Goal: Task Accomplishment & Management: Use online tool/utility

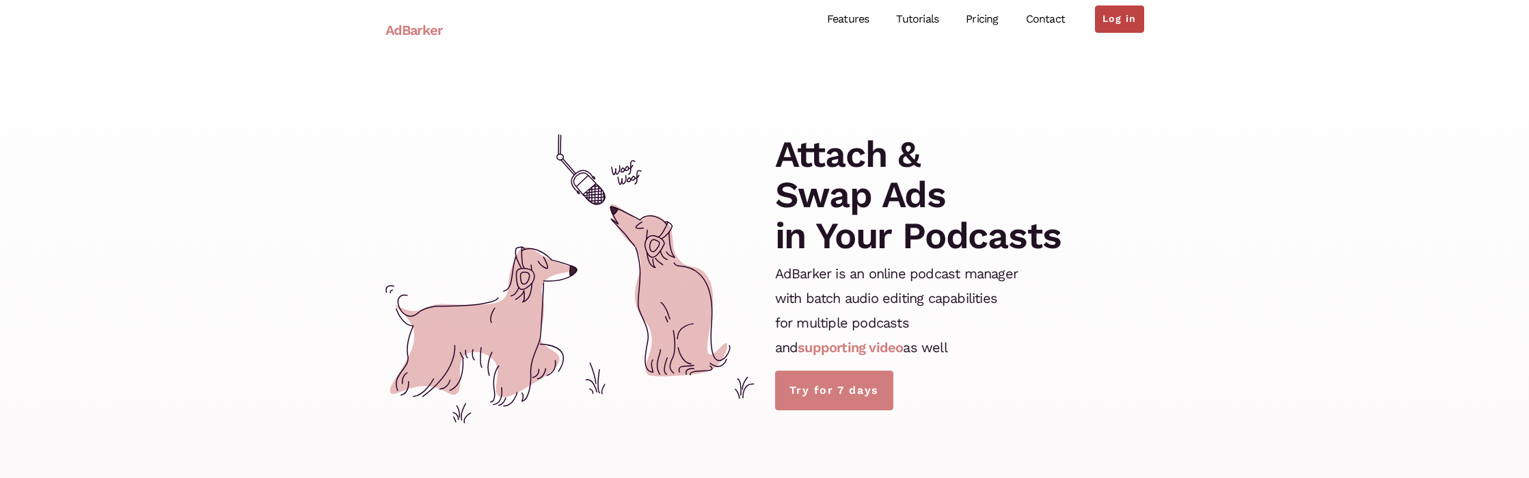
click at [1114, 26] on link "Log in" at bounding box center [1119, 18] width 49 height 27
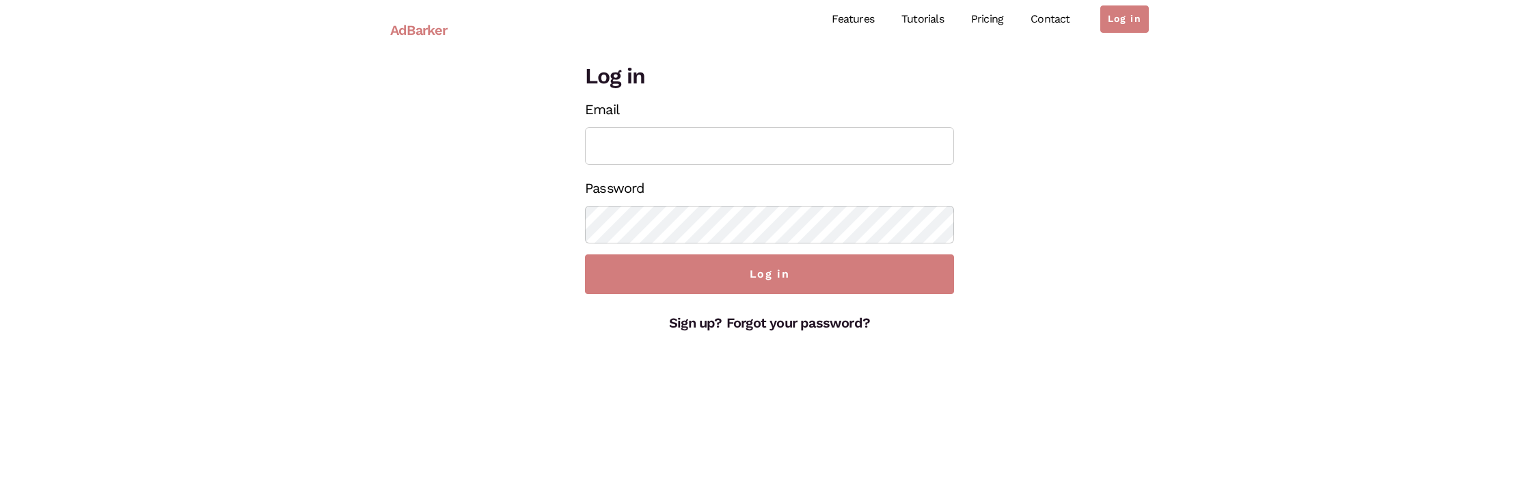
click at [884, 142] on input "Email" at bounding box center [769, 146] width 369 height 38
type input "[EMAIL_ADDRESS][DOMAIN_NAME]"
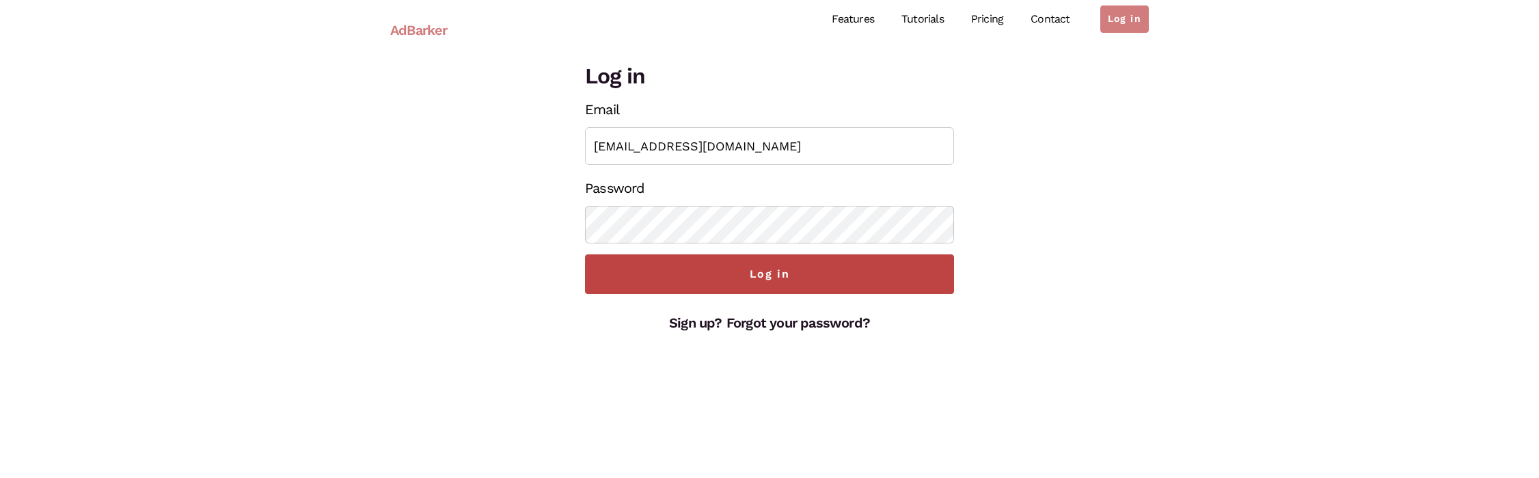
click at [752, 288] on input "Log in" at bounding box center [769, 274] width 369 height 40
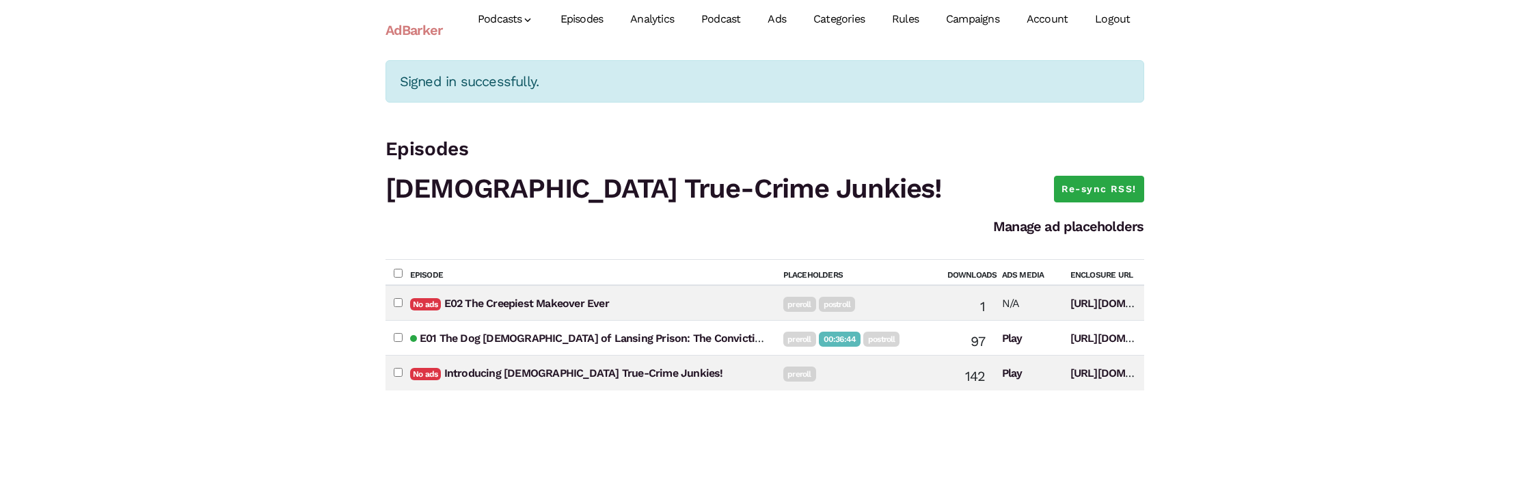
click at [787, 21] on link "Ads" at bounding box center [777, 19] width 46 height 61
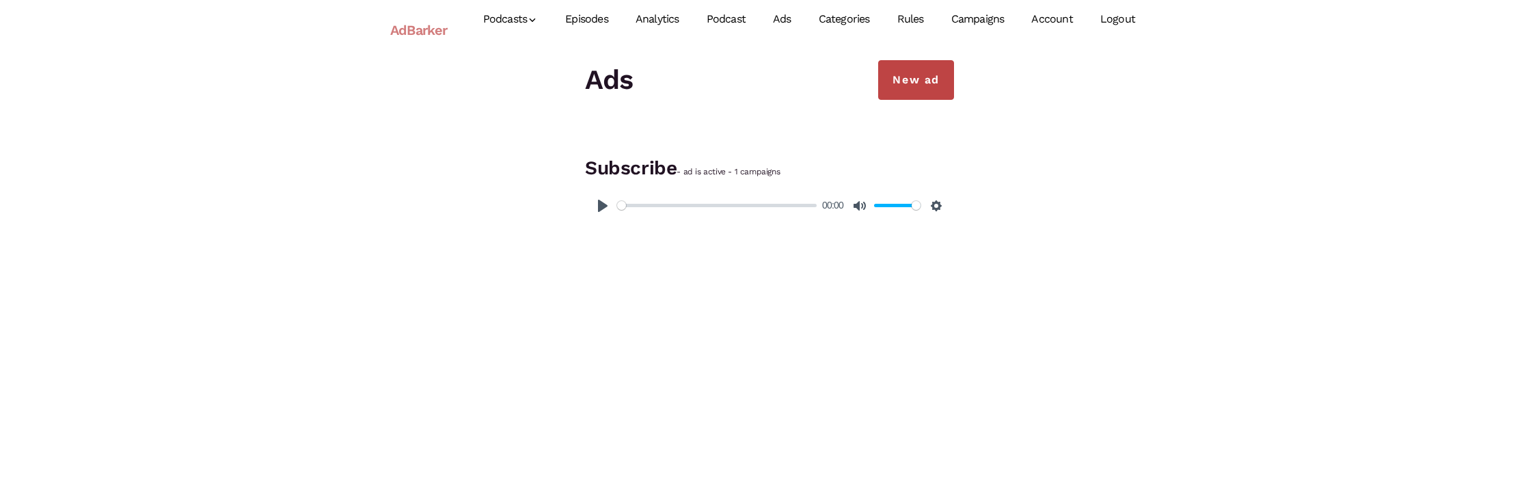
click at [921, 81] on link "New ad" at bounding box center [916, 80] width 76 height 40
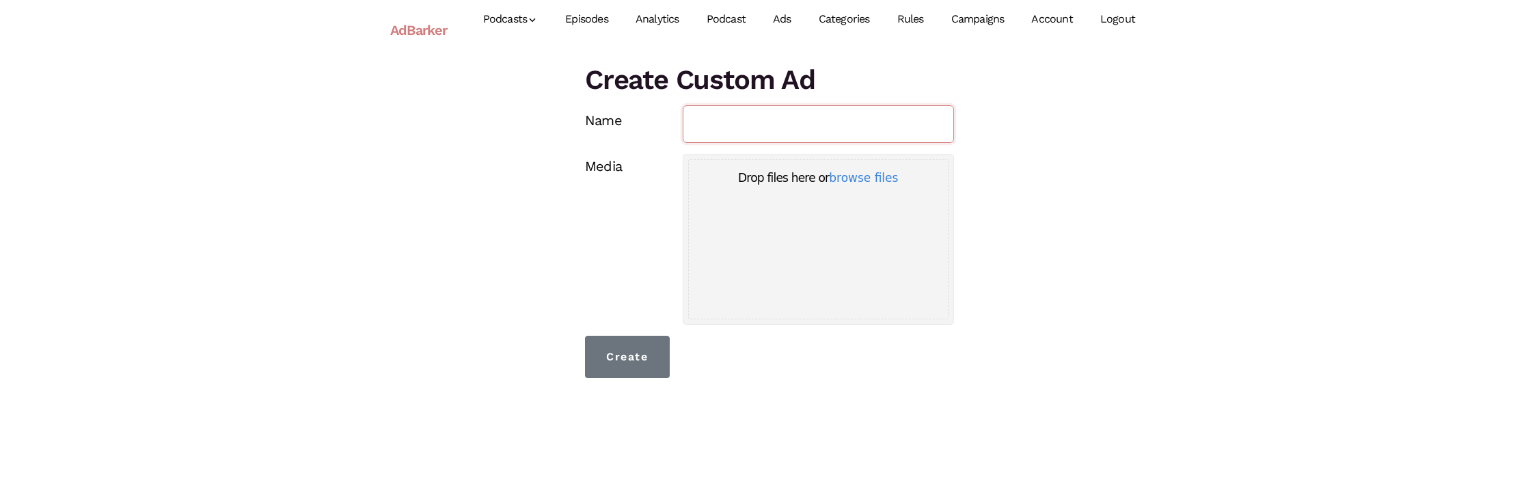
click at [841, 131] on input "Name" at bounding box center [819, 124] width 272 height 38
type input "Post Roll 2 Episodes Teaser"
click at [846, 178] on button "browse files" at bounding box center [863, 178] width 69 height 12
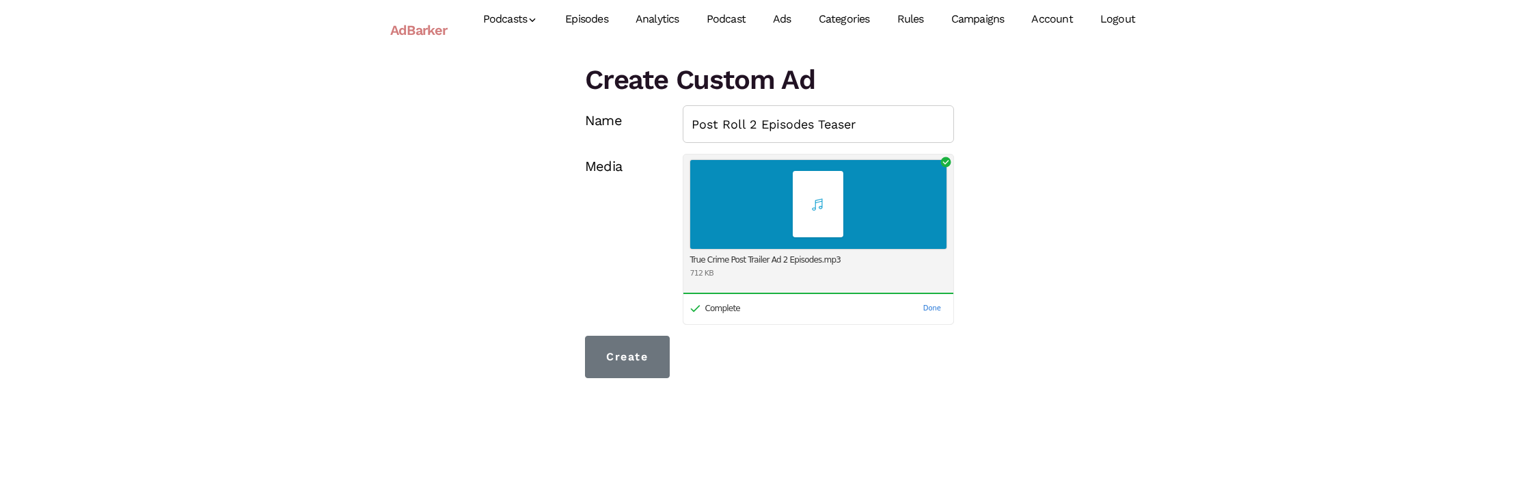
click at [796, 221] on span "Uppy Dashboard" at bounding box center [818, 205] width 62 height 62
click at [935, 310] on button "Done" at bounding box center [932, 308] width 29 height 16
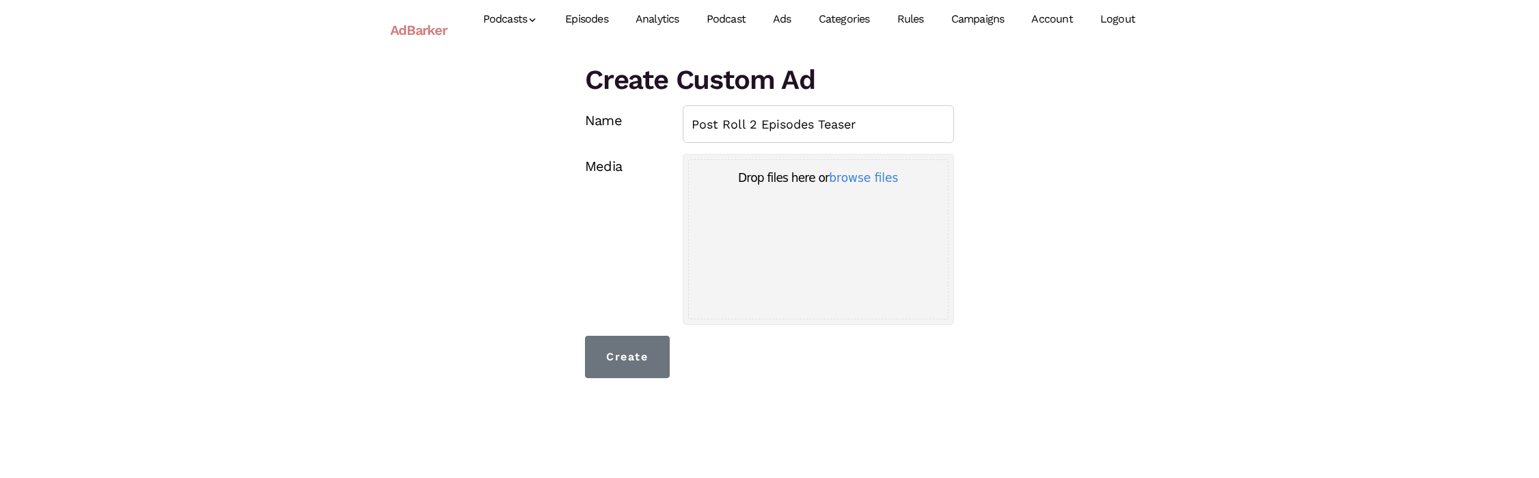
click at [839, 270] on div "Uppy Dashboard" at bounding box center [819, 255] width 260 height 128
click at [783, 16] on link "Ads" at bounding box center [782, 19] width 46 height 61
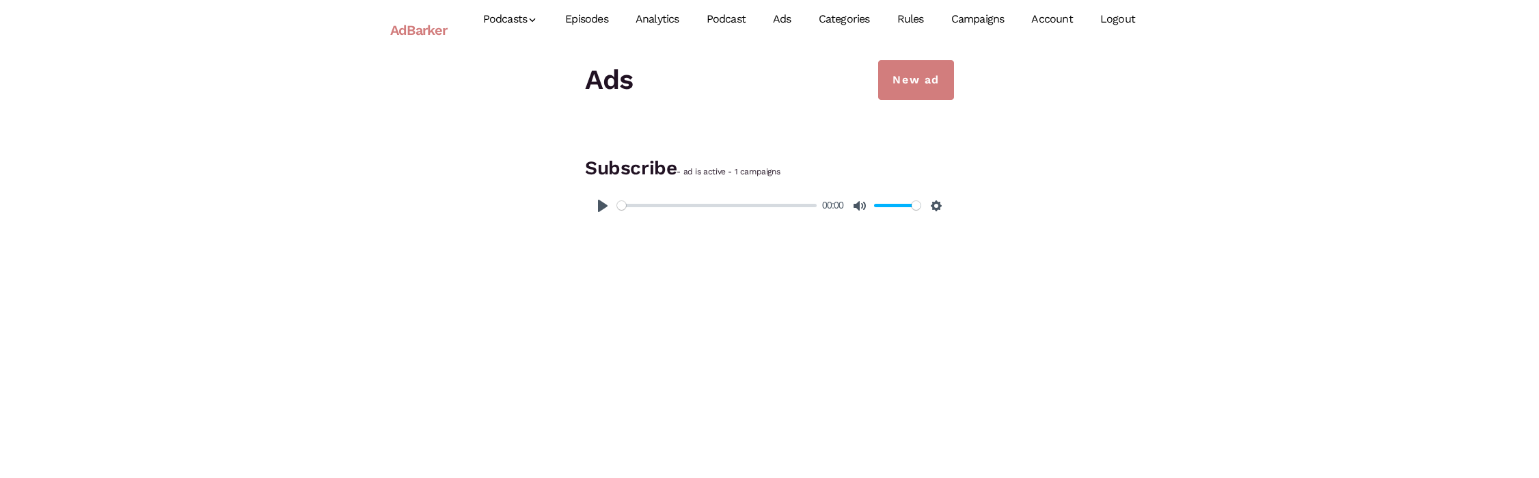
click at [784, 21] on link "Ads" at bounding box center [782, 19] width 46 height 61
click at [897, 85] on link "New ad" at bounding box center [916, 80] width 76 height 40
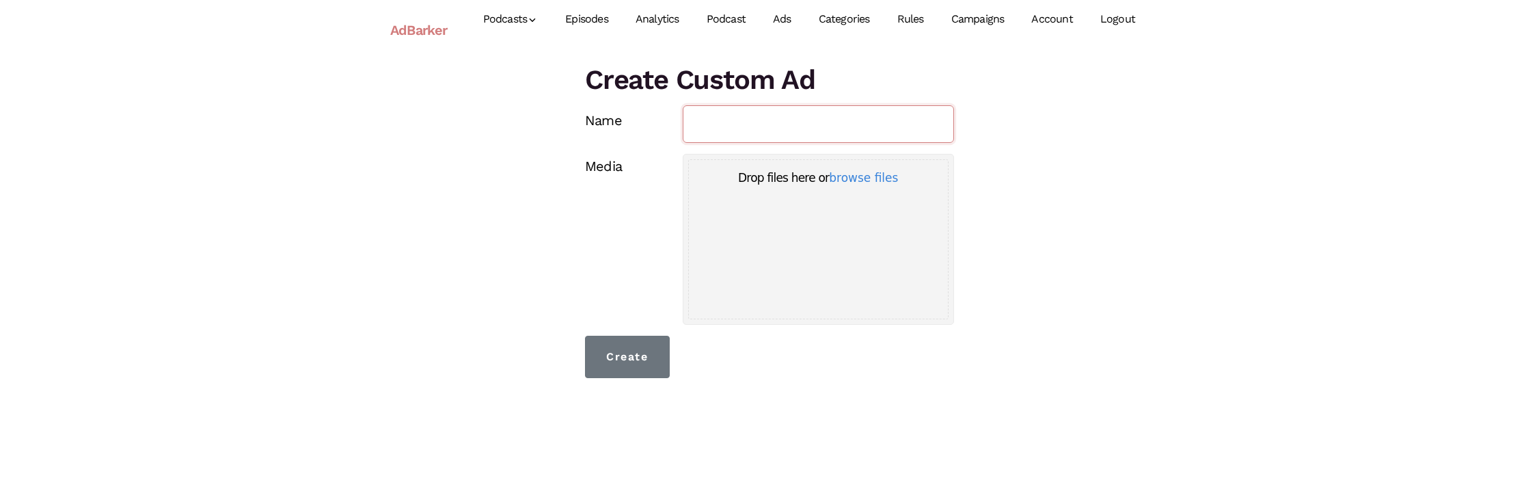
click at [819, 132] on input "Name" at bounding box center [819, 124] width 272 height 38
type input "Post Roll 2 Episodes Teaser"
click at [833, 178] on button "browse files" at bounding box center [863, 178] width 69 height 12
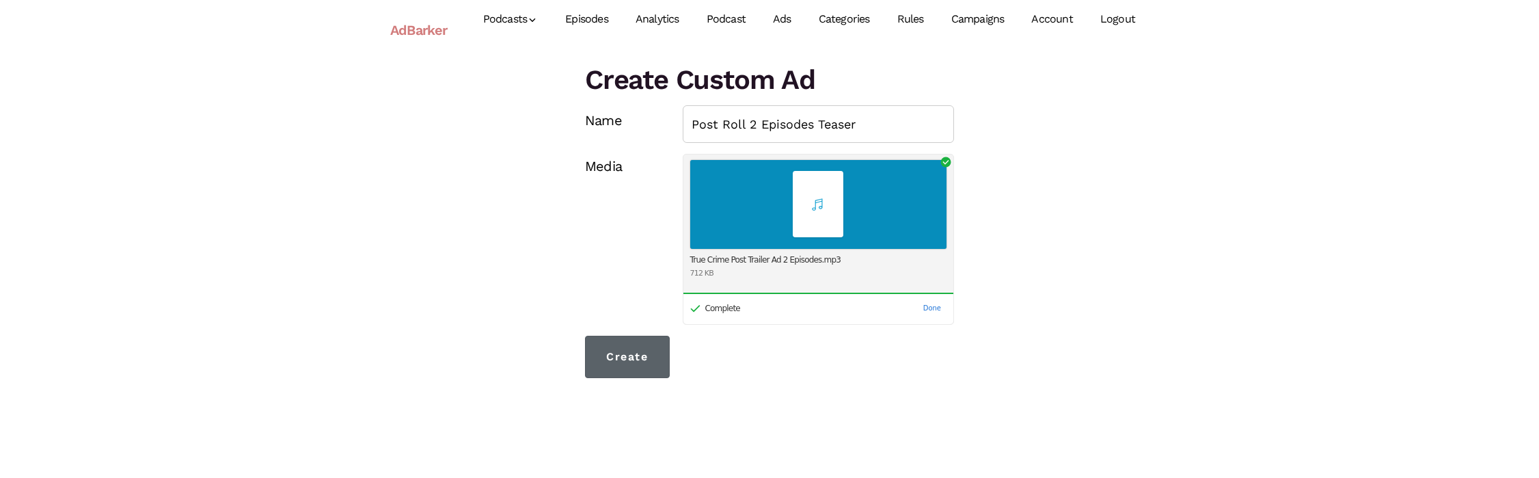
click at [616, 351] on input "Create" at bounding box center [627, 357] width 85 height 42
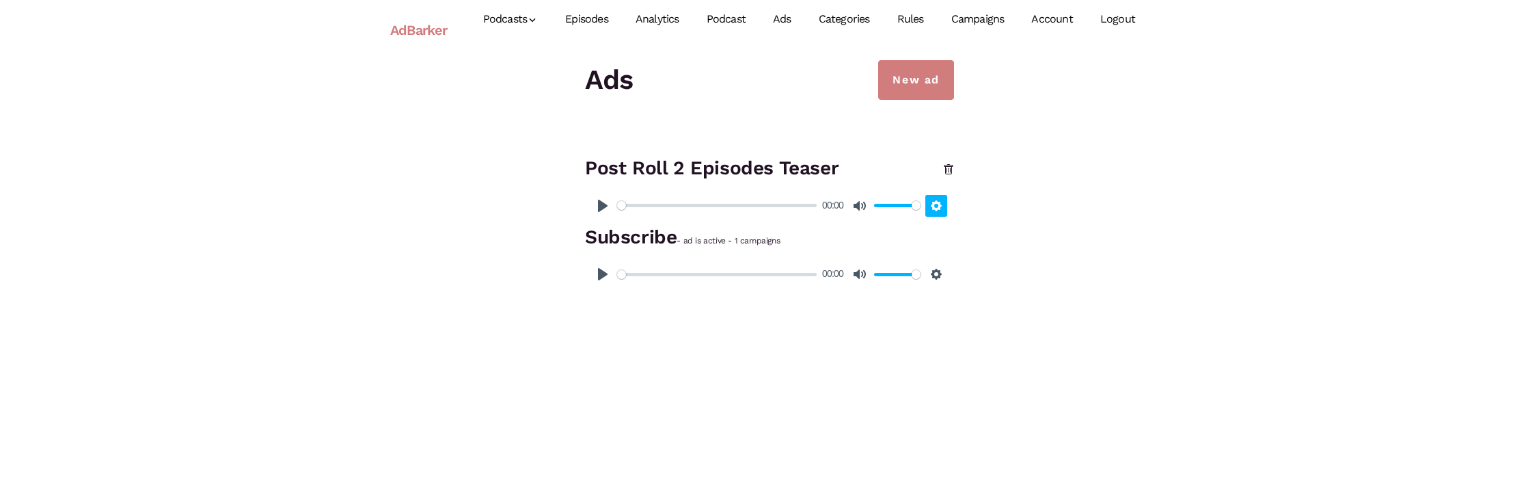
click at [937, 204] on button "Settings" at bounding box center [937, 206] width 22 height 22
click at [1029, 208] on div "New ad Ads Post Roll 2 Episodes Teaser Pause Play % buffered 00:00 00:00 Unmute…" at bounding box center [769, 176] width 779 height 232
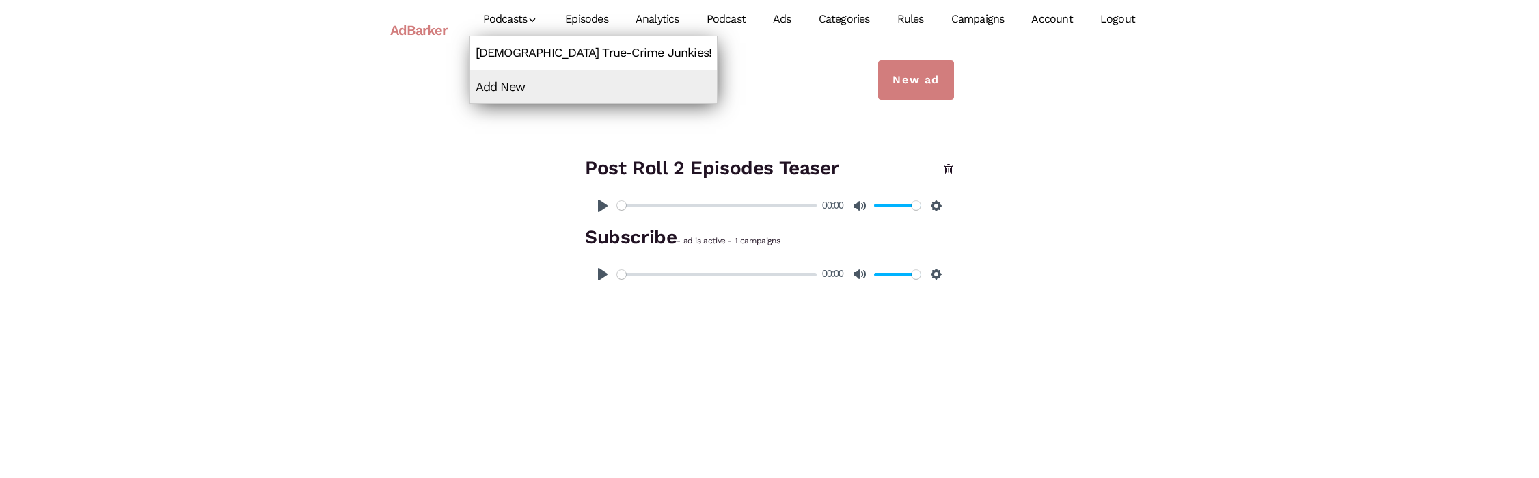
click at [541, 52] on link "[DEMOGRAPHIC_DATA] True-Crime Junkies!" at bounding box center [593, 52] width 247 height 33
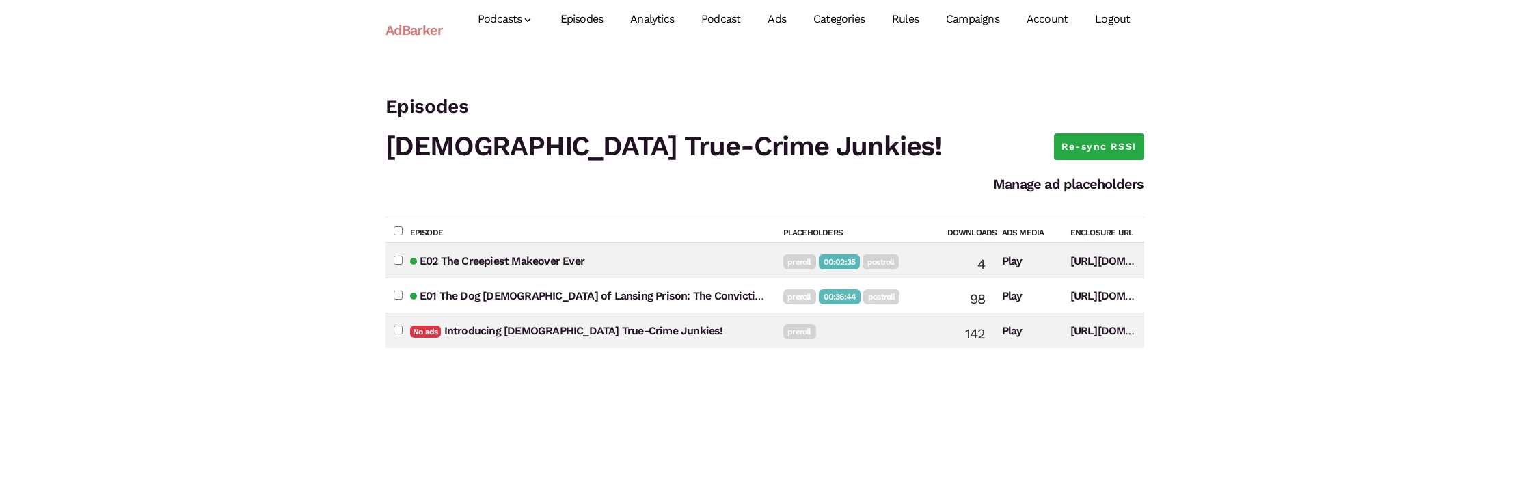
click at [779, 16] on link "Ads" at bounding box center [777, 19] width 46 height 61
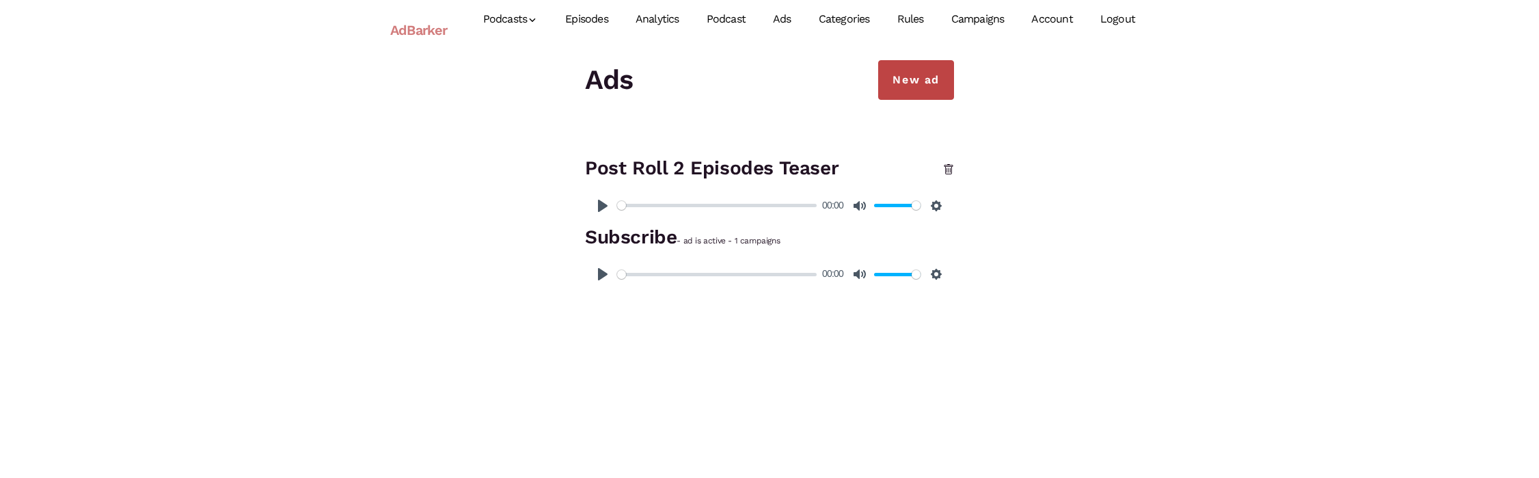
click at [908, 82] on link "New ad" at bounding box center [916, 80] width 76 height 40
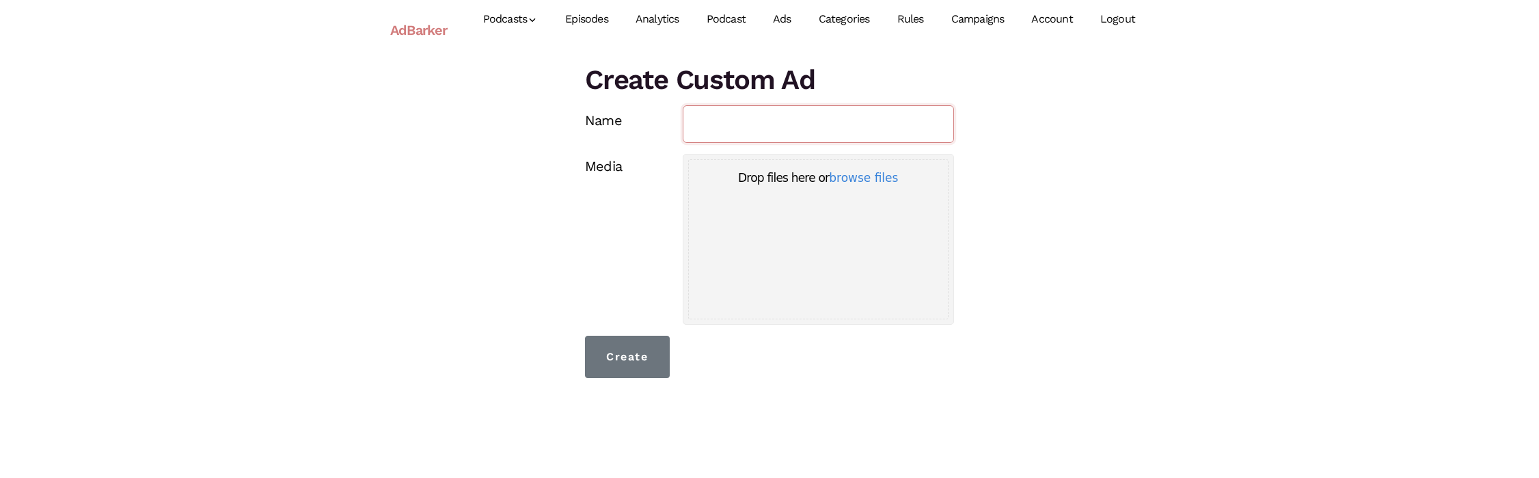
click at [863, 120] on input "Name" at bounding box center [819, 124] width 272 height 38
type input "Post Roll 3 Episode Teaser"
click at [858, 179] on button "browse files" at bounding box center [863, 178] width 69 height 12
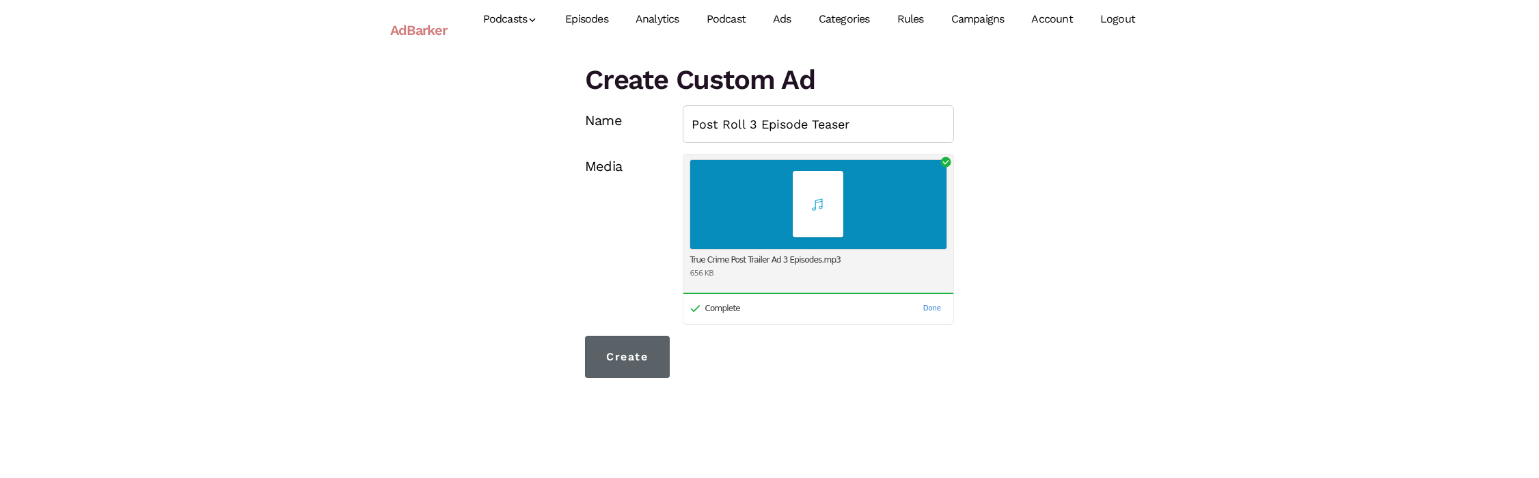
click at [625, 348] on input "Create" at bounding box center [627, 357] width 85 height 42
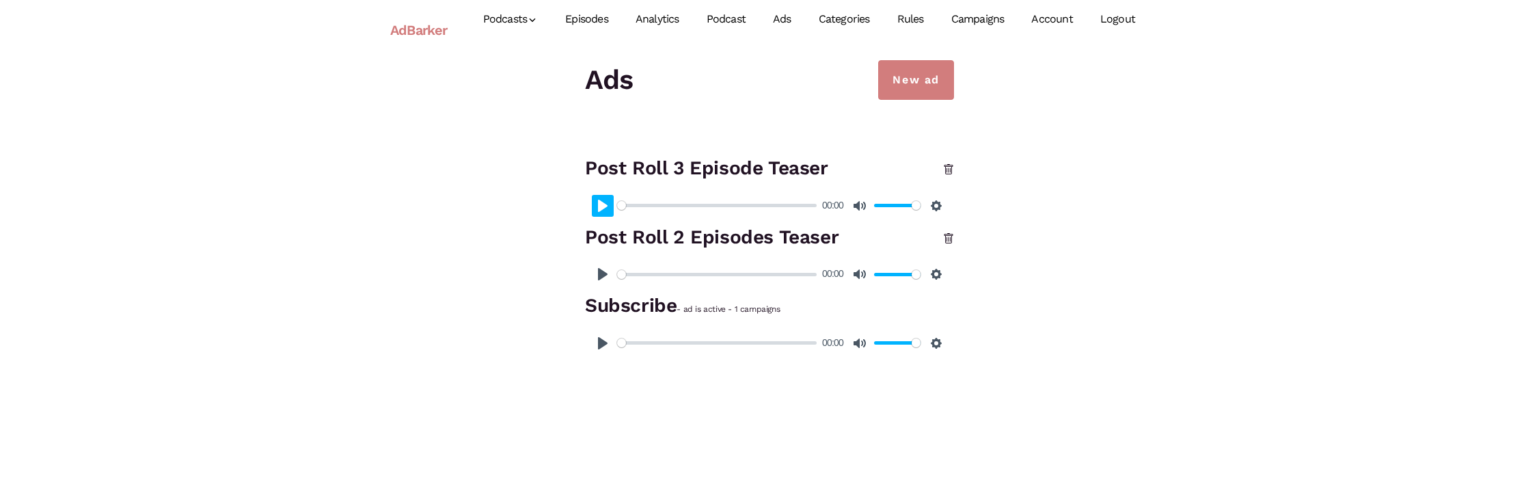
click at [602, 209] on button "Pause Play" at bounding box center [603, 206] width 22 height 22
type input "100"
click at [604, 273] on button "Pause Play" at bounding box center [603, 274] width 22 height 22
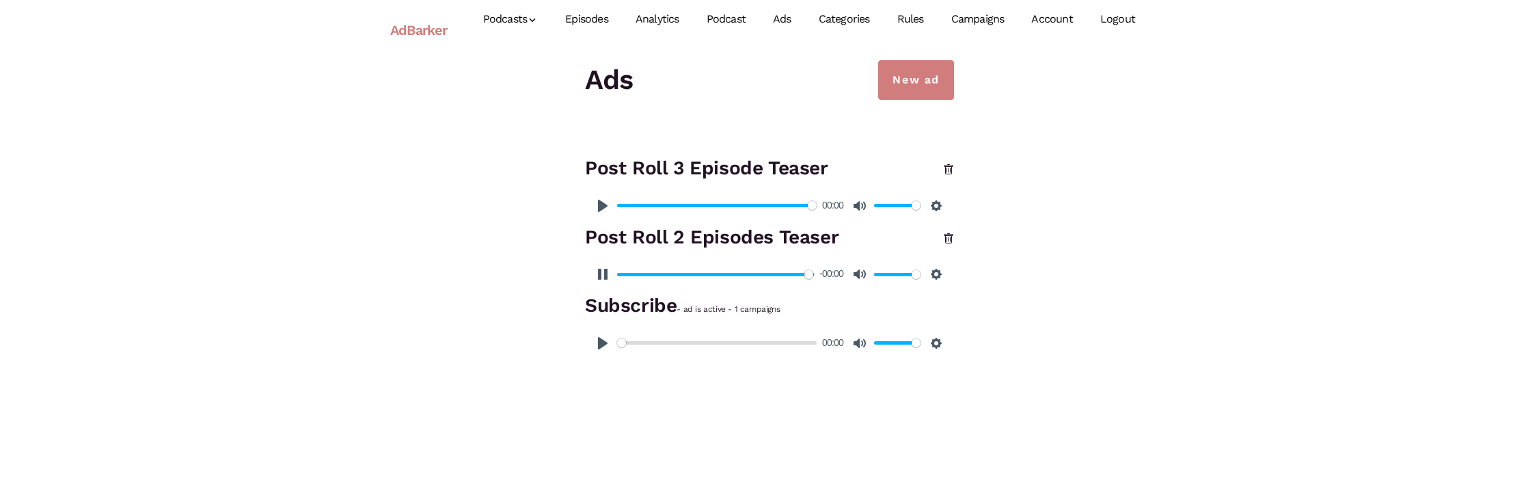
type input "100"
click at [1158, 239] on div "New ad Ads Post Roll 3 Episode Teaser Pause Play % buffered 00:00 00:00 Unmute …" at bounding box center [769, 210] width 779 height 301
